Goal: Information Seeking & Learning: Check status

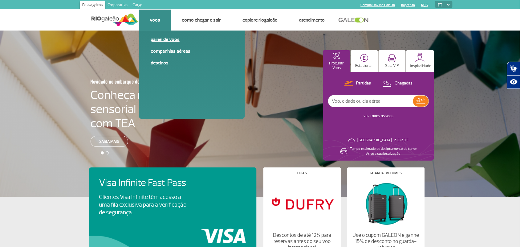
click at [158, 40] on link "Painel de voos" at bounding box center [192, 39] width 82 height 7
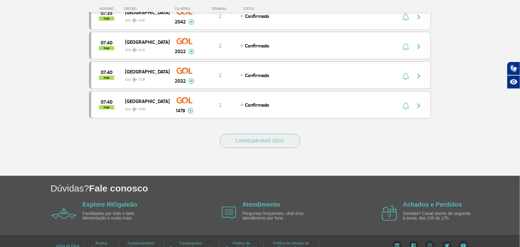
scroll to position [593, 0]
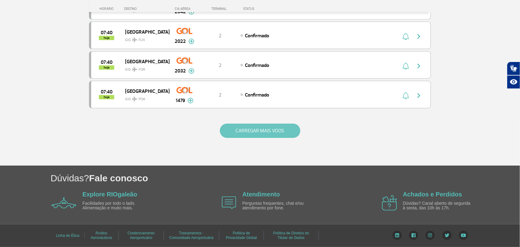
click at [253, 133] on button "CARREGAR MAIS VOOS" at bounding box center [260, 130] width 80 height 14
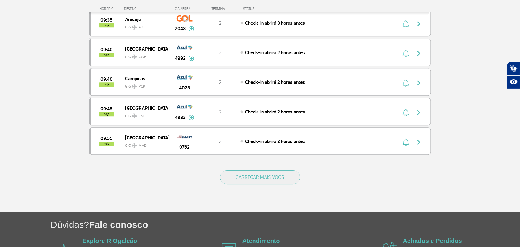
scroll to position [1190, 0]
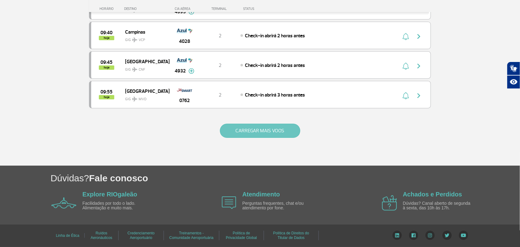
click at [267, 132] on button "CARREGAR MAIS VOOS" at bounding box center [260, 130] width 80 height 14
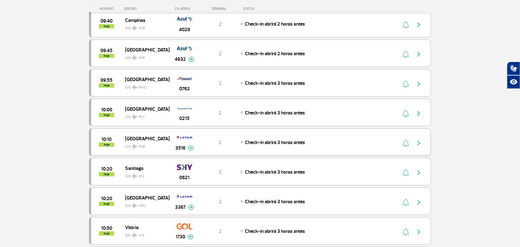
scroll to position [1267, 0]
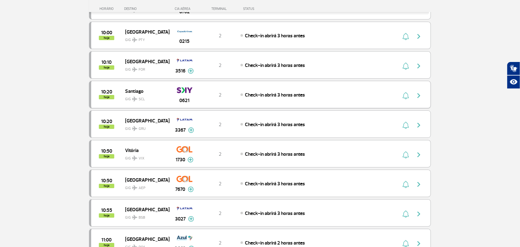
click at [141, 95] on span "Santiago" at bounding box center [144, 91] width 39 height 8
